Goal: Information Seeking & Learning: Learn about a topic

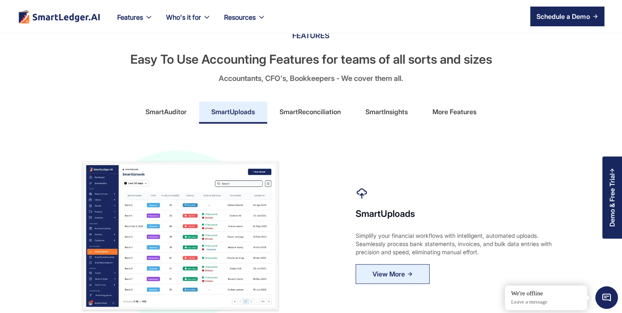
scroll to position [370, 0]
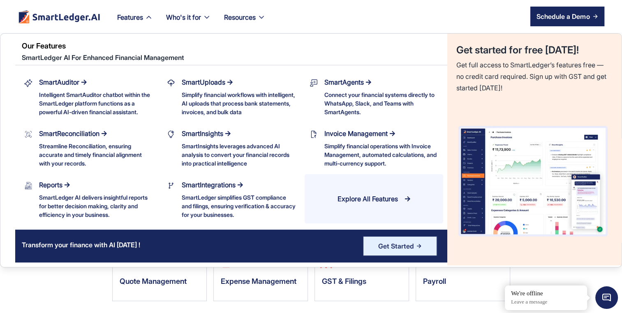
click at [398, 203] on div "Explore All Features" at bounding box center [368, 199] width 60 height 12
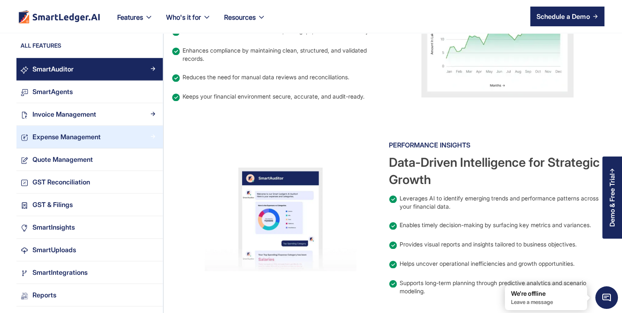
scroll to position [658, 0]
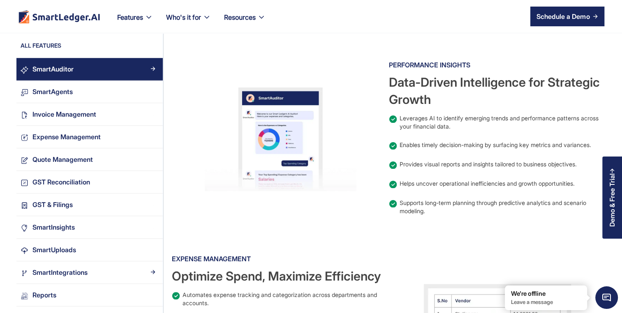
drag, startPoint x: 85, startPoint y: 272, endPoint x: 173, endPoint y: 281, distance: 88.5
click at [86, 271] on div "SmartIntegrations" at bounding box center [59, 272] width 55 height 11
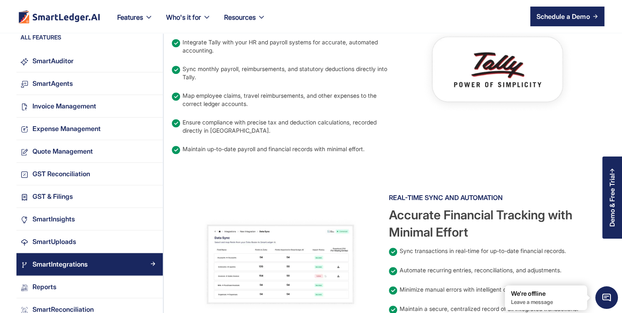
scroll to position [658, 0]
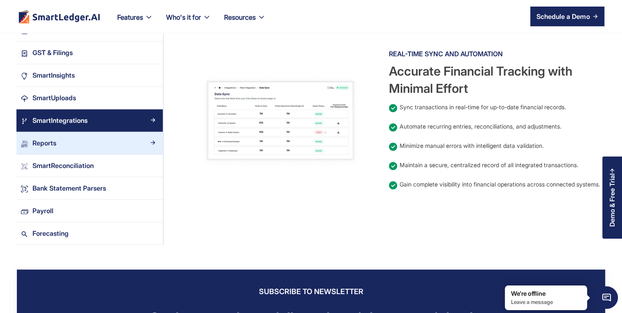
click at [72, 153] on link "Reports" at bounding box center [89, 143] width 146 height 23
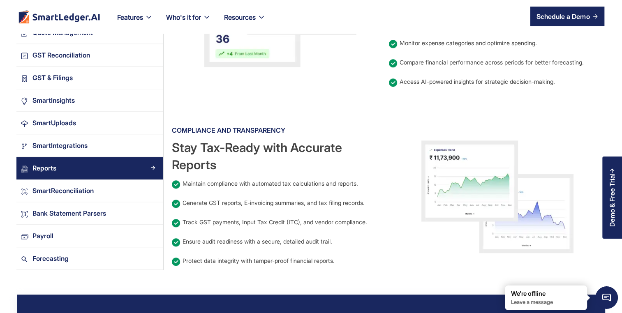
scroll to position [699, 0]
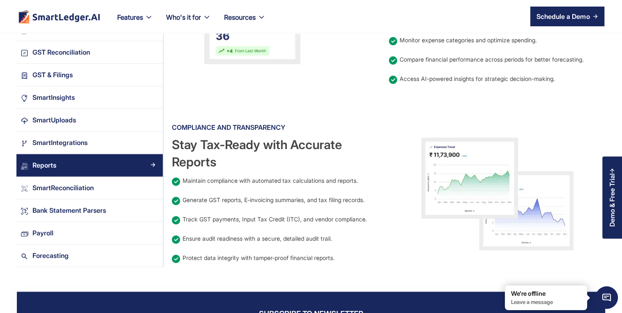
click at [604, 295] on span "Minimize live chat window" at bounding box center [607, 298] width 30 height 30
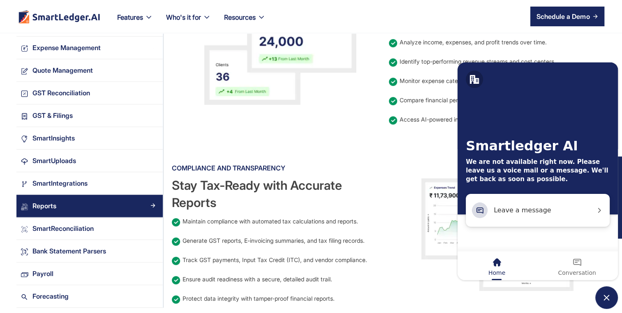
scroll to position [658, 0]
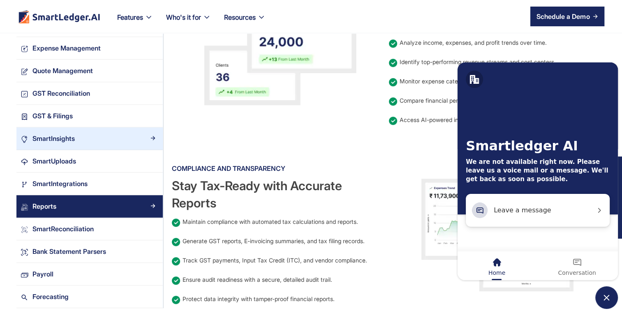
click at [90, 140] on div "SmartInsights" at bounding box center [93, 138] width 130 height 11
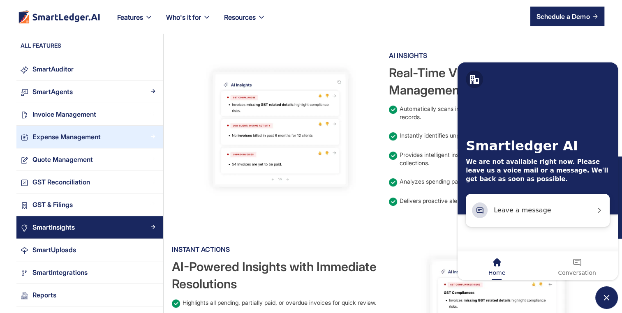
scroll to position [247, 0]
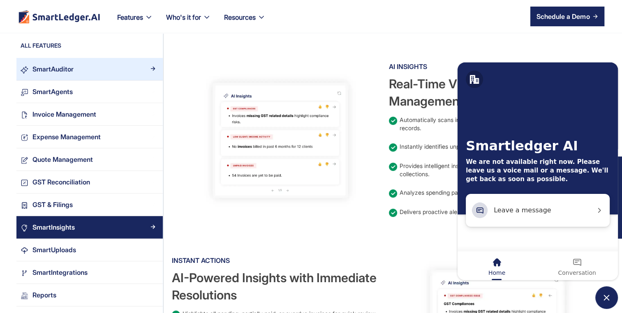
click at [93, 67] on div "SmartAuditor" at bounding box center [93, 69] width 130 height 11
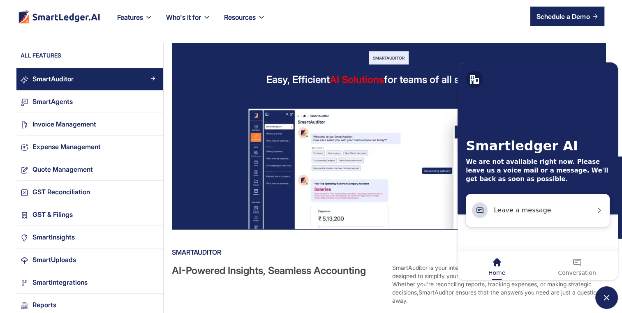
click at [604, 298] on span "Minimize live chat window" at bounding box center [607, 298] width 23 height 23
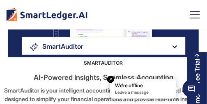
scroll to position [68, 0]
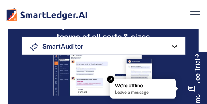
click at [111, 78] on em "Close tooltip" at bounding box center [110, 79] width 7 height 7
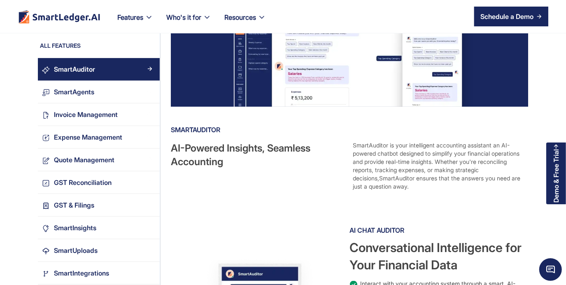
scroll to position [0, 0]
